Goal: Find specific page/section: Find specific page/section

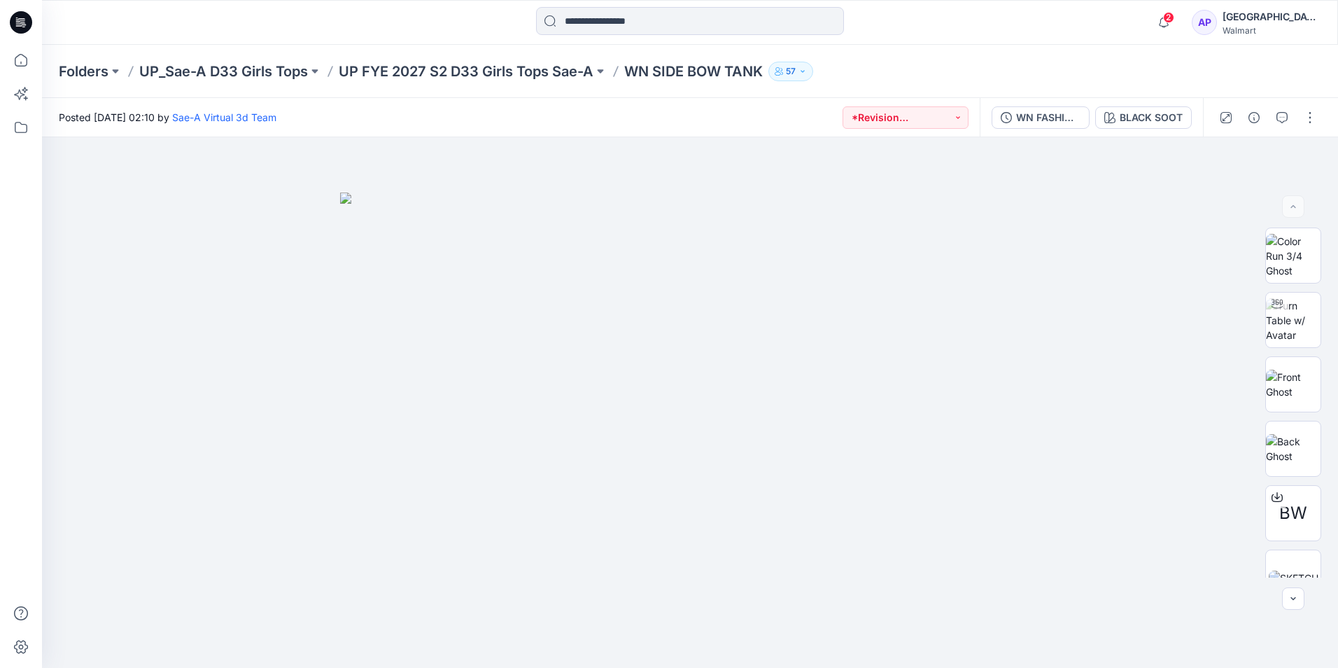
click at [678, 69] on p "WN SIDE BOW TANK" at bounding box center [693, 72] width 139 height 20
click at [529, 71] on p "UP FYE 2027 S2 D33 Girls Tops Sae-A" at bounding box center [466, 72] width 255 height 20
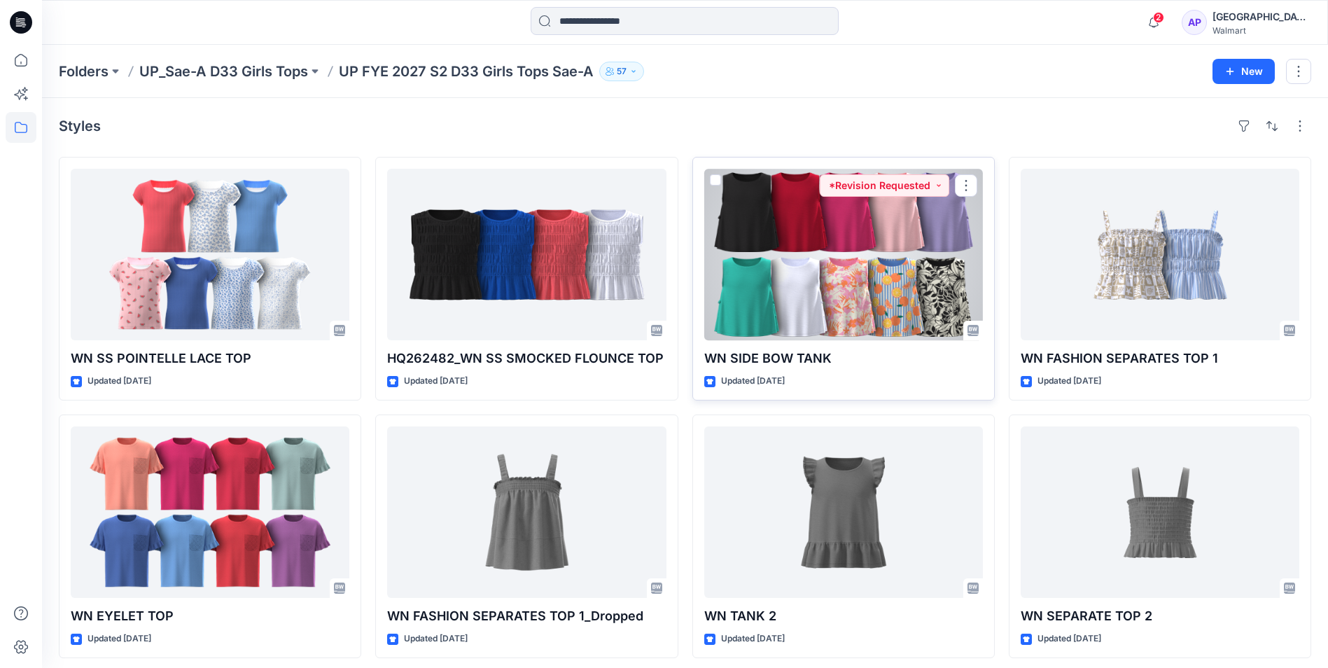
click at [864, 236] on div at bounding box center [843, 254] width 279 height 171
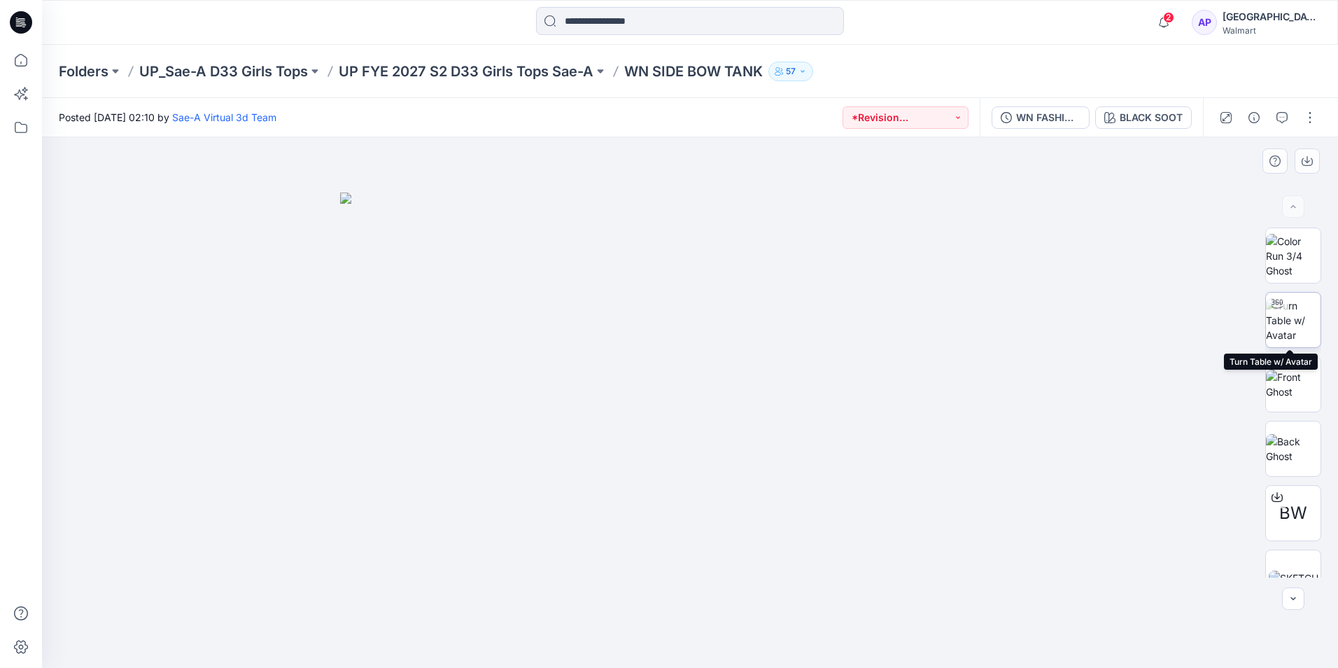
click at [1273, 312] on div at bounding box center [1277, 304] width 22 height 22
